Goal: Task Accomplishment & Management: Use online tool/utility

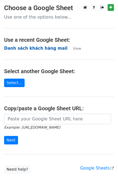
click at [31, 48] on strong "[PERSON_NAME] sách khách hàng mail" at bounding box center [35, 48] width 63 height 5
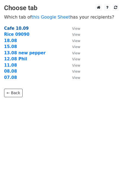
click at [23, 26] on strong "Cafe 10.09" at bounding box center [16, 28] width 25 height 5
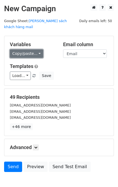
click at [28, 49] on link "Copy/paste..." at bounding box center [26, 53] width 33 height 8
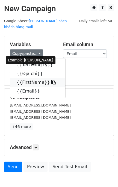
click at [34, 78] on link "{{FirstName}}" at bounding box center [37, 82] width 55 height 9
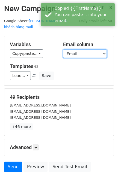
click at [81, 49] on select "Tên [PERSON_NAME] Địa chỉ FirstName Email" at bounding box center [85, 53] width 44 height 8
click at [63, 49] on select "Tên [PERSON_NAME] Địa chỉ FirstName Email" at bounding box center [85, 53] width 44 height 8
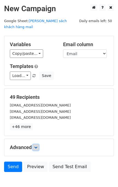
click at [37, 146] on icon at bounding box center [35, 147] width 3 height 3
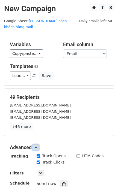
click at [37, 146] on icon at bounding box center [35, 147] width 3 height 3
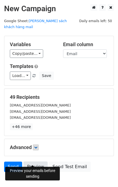
click at [33, 162] on link "Preview" at bounding box center [35, 167] width 24 height 10
click at [32, 162] on link "Preview" at bounding box center [35, 167] width 24 height 10
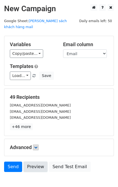
click at [32, 162] on link "Preview" at bounding box center [35, 167] width 24 height 10
